Goal: Check status

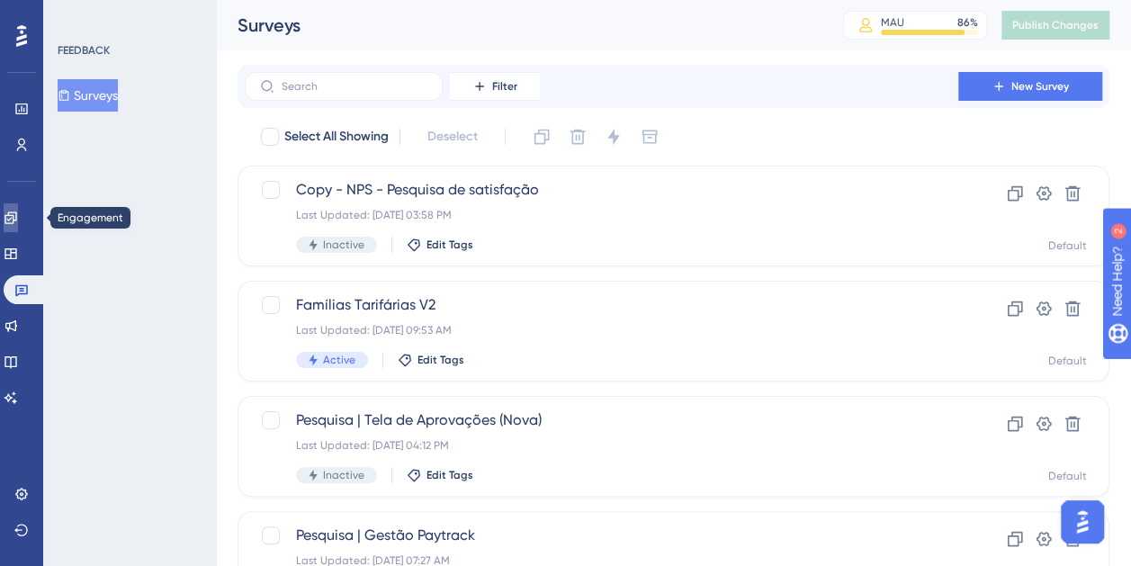
click at [18, 218] on icon at bounding box center [11, 217] width 14 height 14
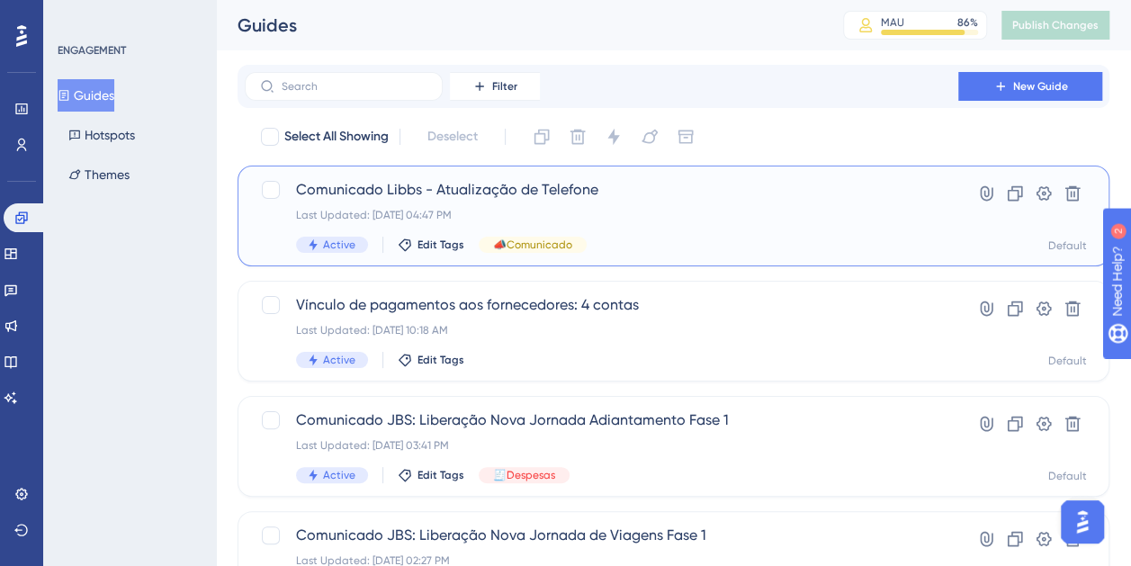
click at [657, 210] on div "Last Updated: 13 de ago. de 2025 04:47 PM" at bounding box center [601, 215] width 611 height 14
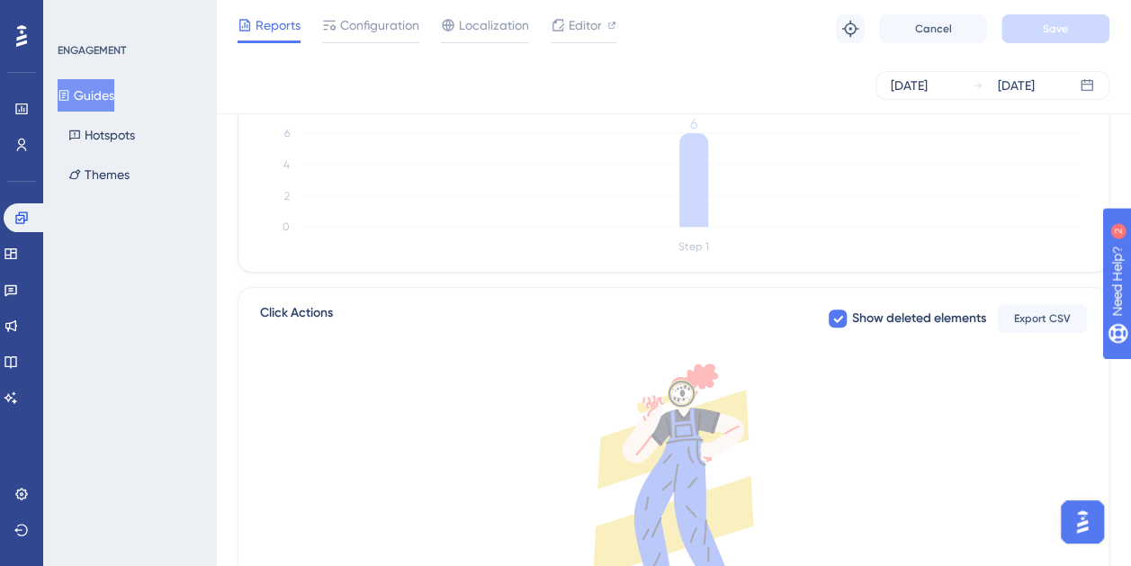
scroll to position [540, 0]
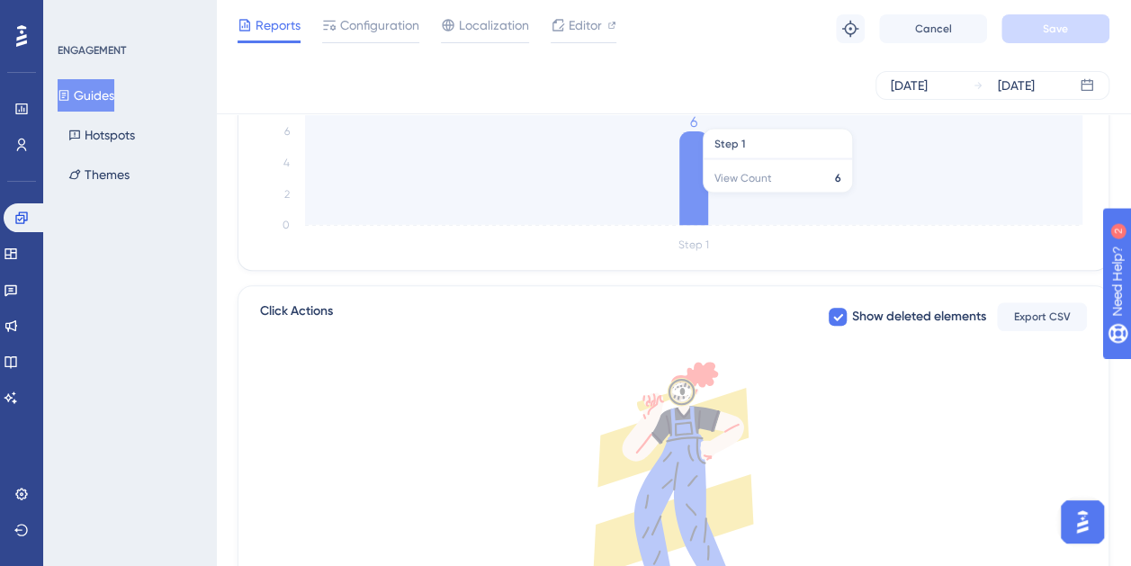
click at [692, 175] on icon at bounding box center [693, 178] width 29 height 94
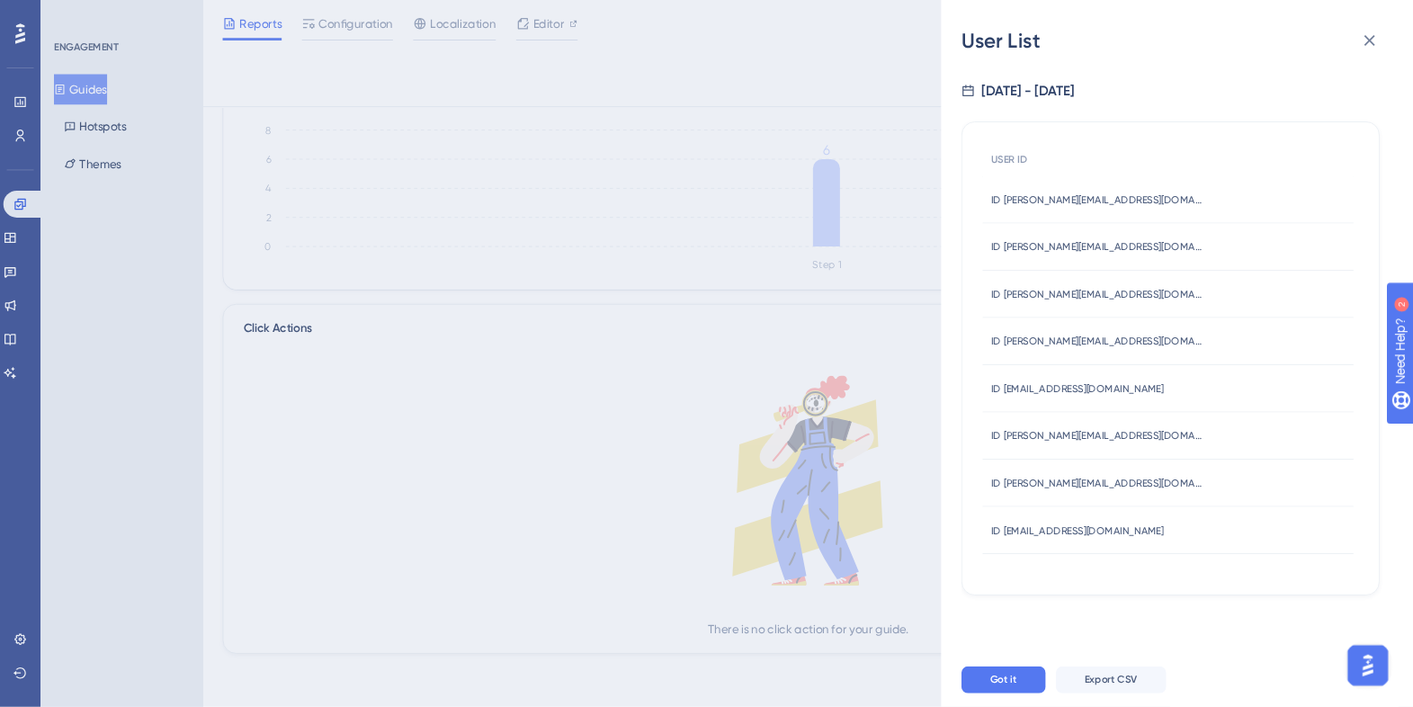
scroll to position [501, 0]
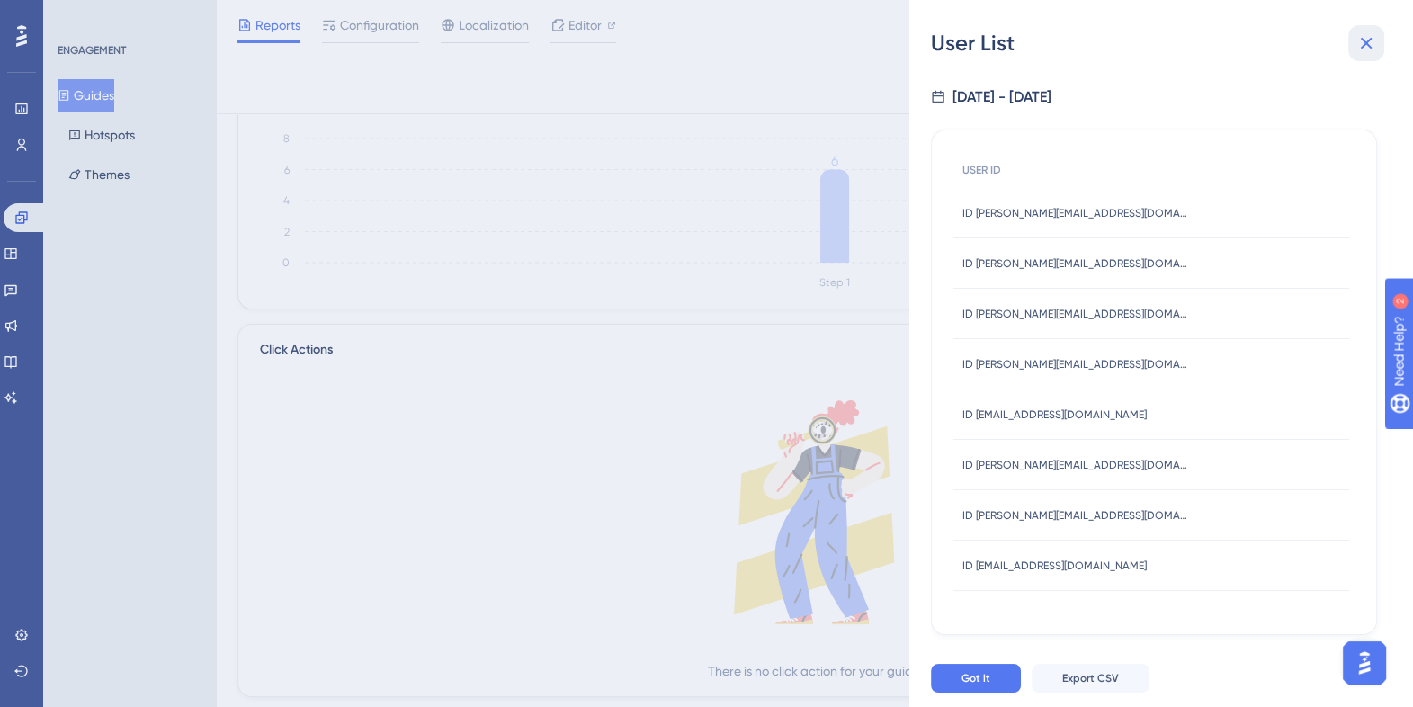
click at [1130, 40] on button at bounding box center [1366, 43] width 36 height 36
